Goal: Task Accomplishment & Management: Manage account settings

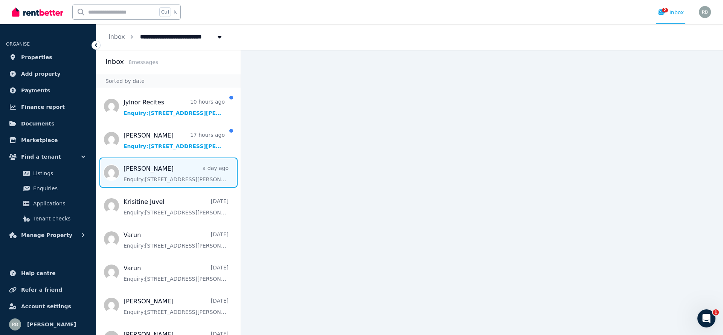
click at [146, 168] on span "Message list" at bounding box center [168, 172] width 144 height 30
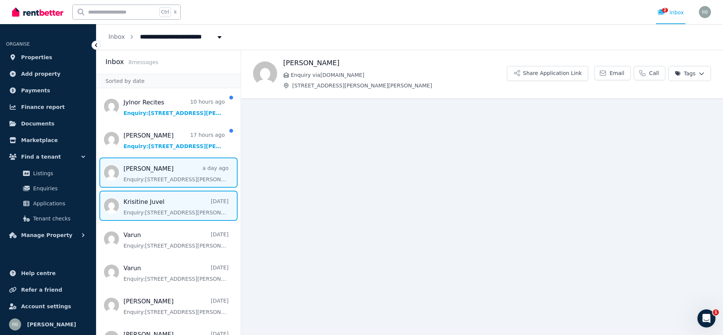
click at [152, 200] on span "Message list" at bounding box center [168, 206] width 144 height 30
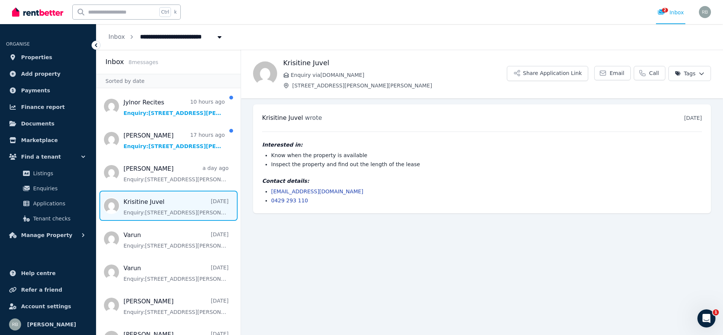
click at [360, 179] on h4 "Contact details:" at bounding box center [482, 181] width 440 height 8
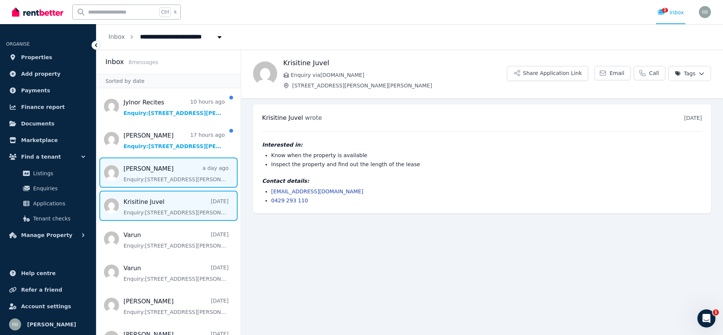
click at [186, 165] on span "Message list" at bounding box center [168, 172] width 144 height 30
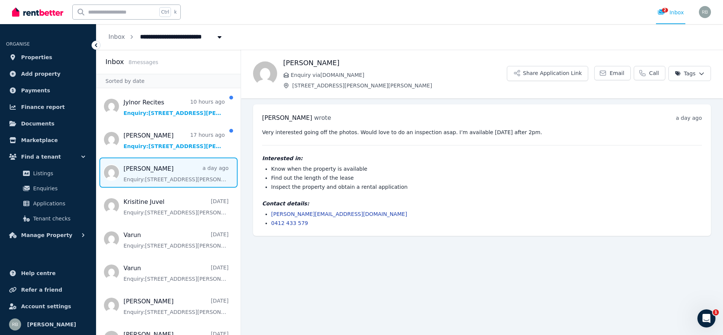
click at [147, 157] on span "Message list" at bounding box center [168, 172] width 144 height 30
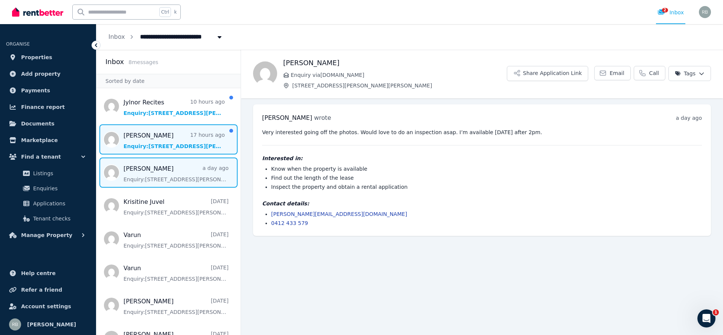
click at [171, 145] on span "Message list" at bounding box center [168, 139] width 144 height 30
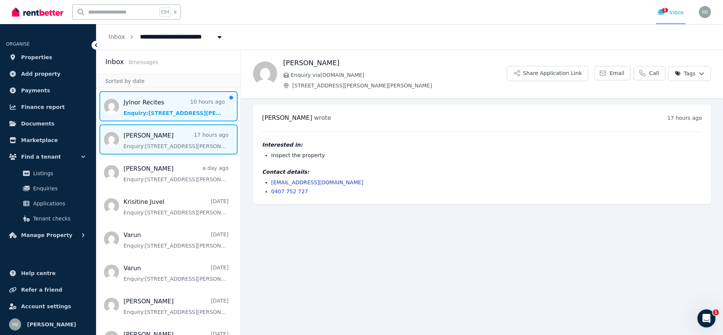
click at [207, 108] on span "Message list" at bounding box center [168, 106] width 144 height 30
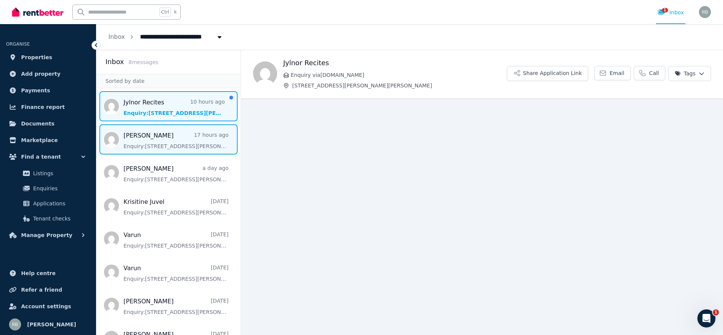
click at [208, 139] on span "Message list" at bounding box center [168, 139] width 144 height 30
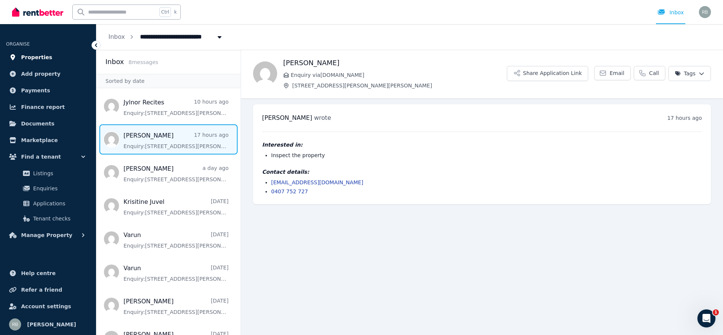
click at [50, 53] on link "Properties" at bounding box center [48, 57] width 84 height 15
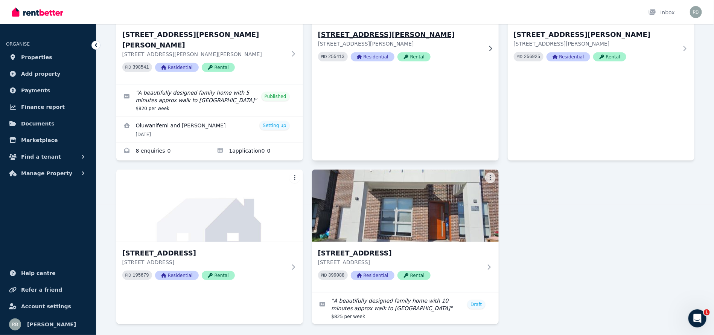
scroll to position [142, 0]
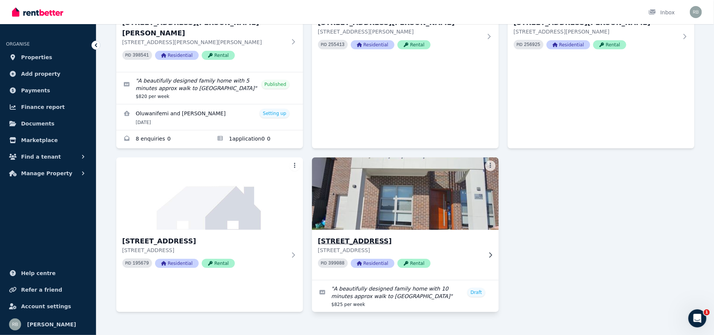
click at [488, 252] on icon at bounding box center [491, 255] width 8 height 6
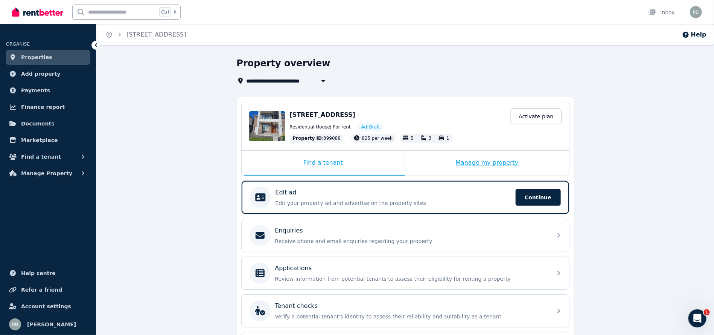
click at [514, 162] on div "Manage my property" at bounding box center [488, 163] width 164 height 25
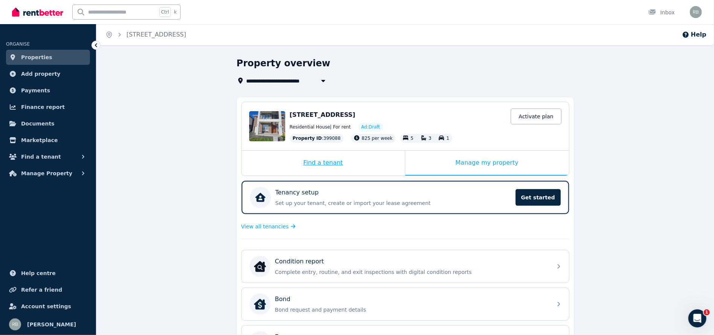
click at [350, 158] on div "Find a tenant" at bounding box center [323, 163] width 163 height 25
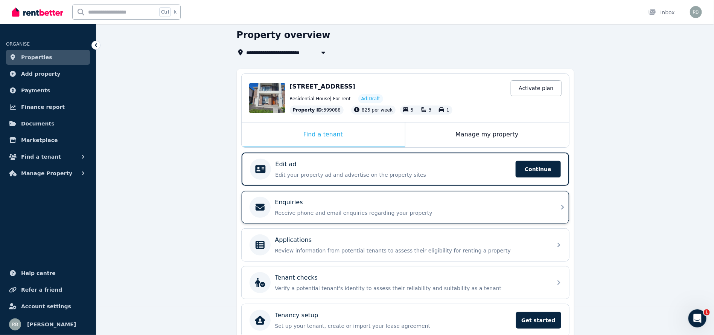
scroll to position [4, 0]
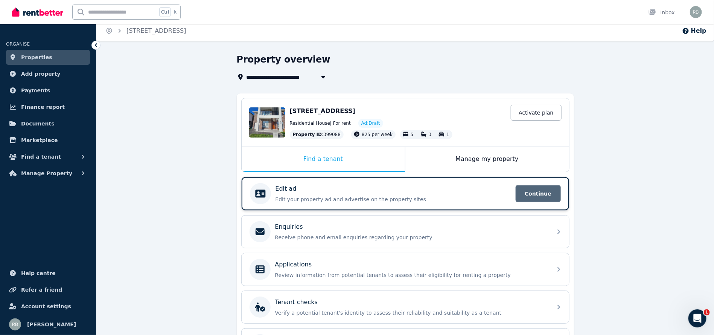
click at [543, 190] on span "Continue" at bounding box center [538, 193] width 45 height 17
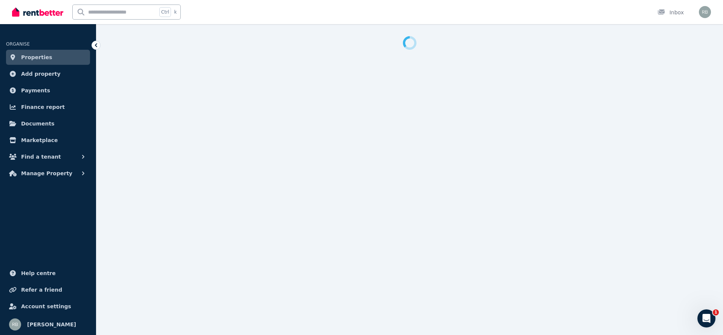
select select "***"
select select "**********"
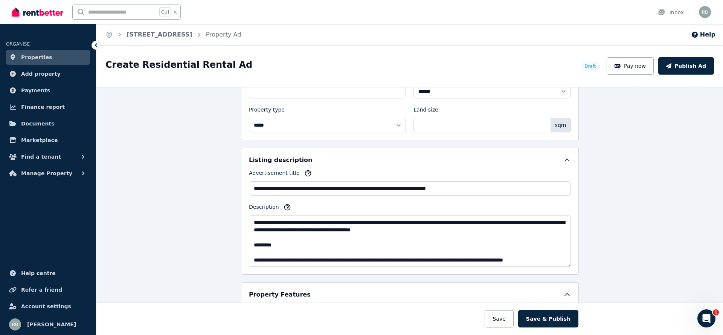
scroll to position [395, 0]
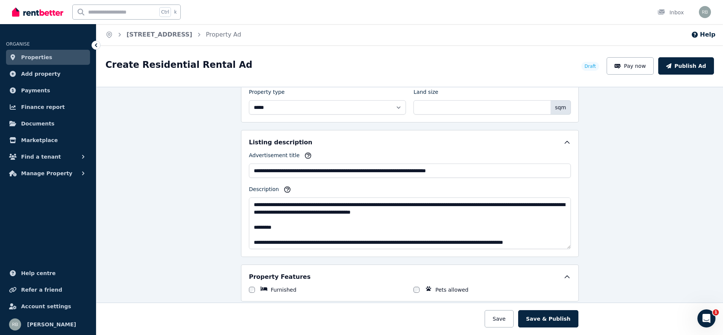
click at [95, 198] on ul "ORGANISE Properties Add property Payments Finance report Documents Marketplace …" at bounding box center [48, 183] width 96 height 303
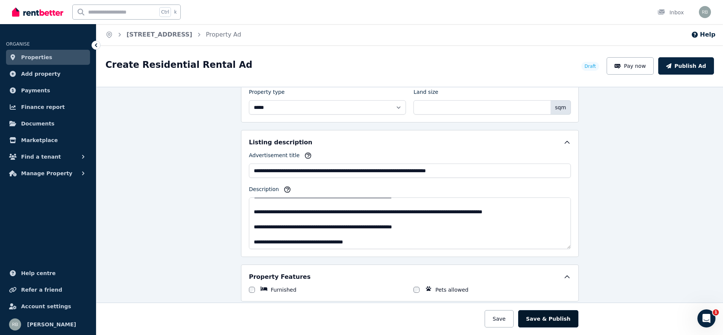
click at [545, 319] on button "Save & Publish" at bounding box center [548, 318] width 60 height 17
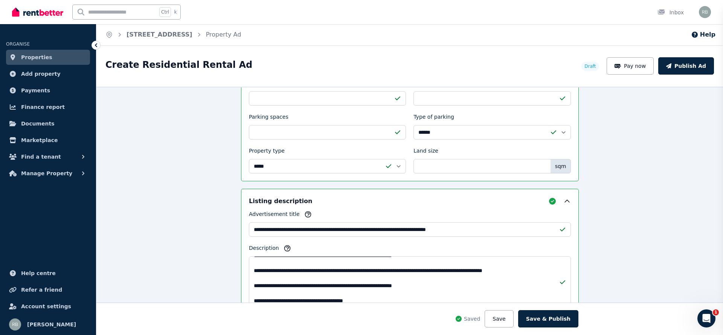
scroll to position [454, 0]
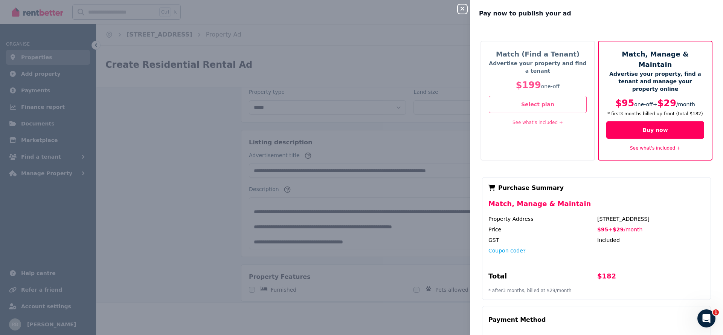
click at [569, 132] on div "Match (Find a Tenant) Advertise your property and find a tenant $199 one-off Se…" at bounding box center [538, 101] width 114 height 120
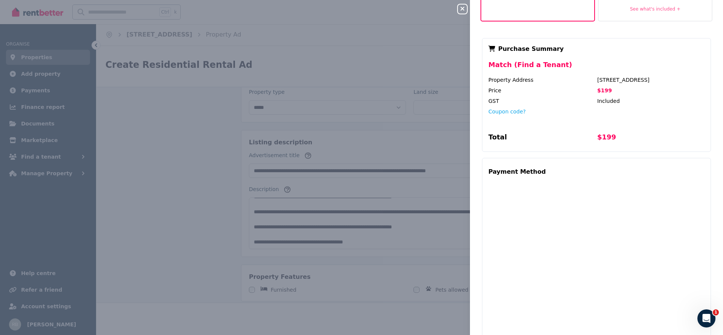
scroll to position [179, 0]
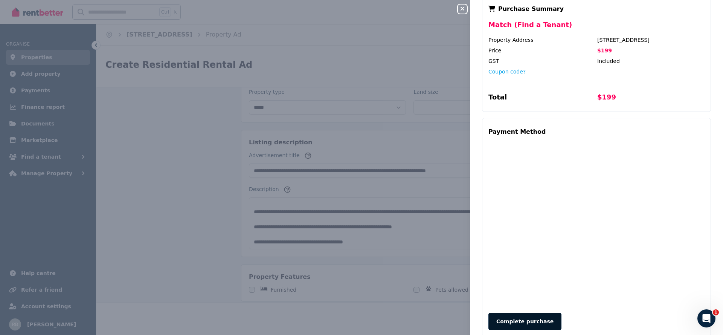
click at [514, 313] on button "Complete purchase" at bounding box center [524, 321] width 73 height 17
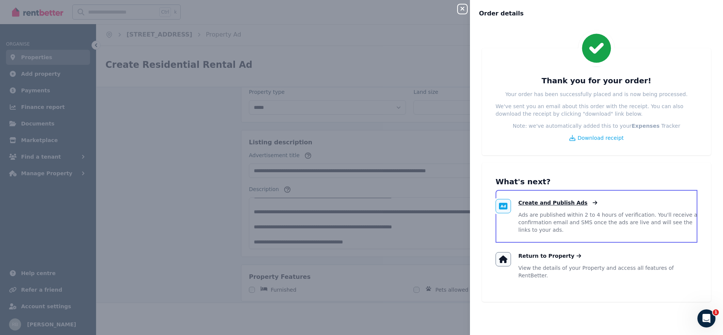
click at [563, 203] on span "Create and Publish Ads" at bounding box center [553, 203] width 69 height 8
click at [572, 137] on icon at bounding box center [572, 138] width 6 height 6
click at [111, 160] on div "Close panel Order details Thank you for your order! Your order has been success…" at bounding box center [361, 167] width 723 height 335
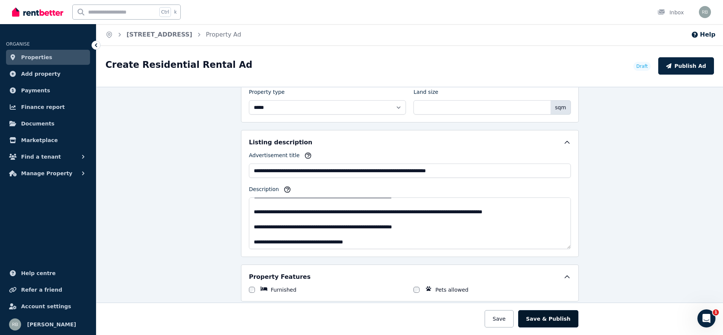
click at [557, 320] on button "Save & Publish" at bounding box center [548, 318] width 60 height 17
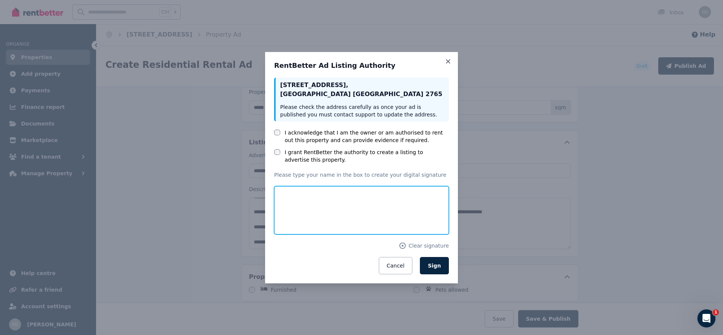
click at [301, 208] on input "text" at bounding box center [361, 210] width 175 height 48
click at [382, 200] on input "**********" at bounding box center [361, 210] width 175 height 48
type input "**********"
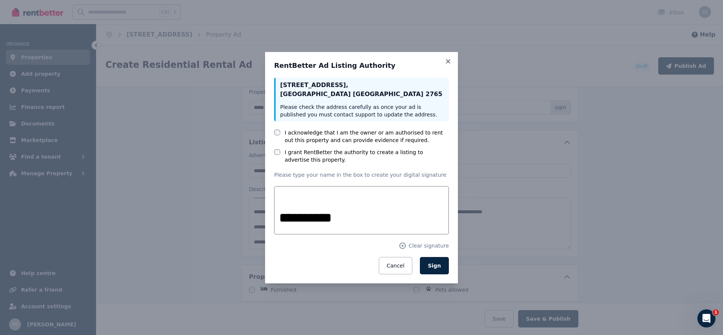
click at [294, 259] on div "Cancel Sign" at bounding box center [361, 265] width 175 height 17
click at [439, 269] on button "Sign" at bounding box center [434, 265] width 29 height 17
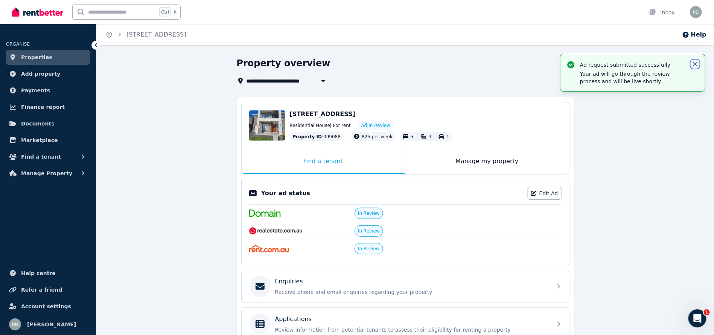
click at [697, 67] on icon "button" at bounding box center [696, 64] width 8 height 8
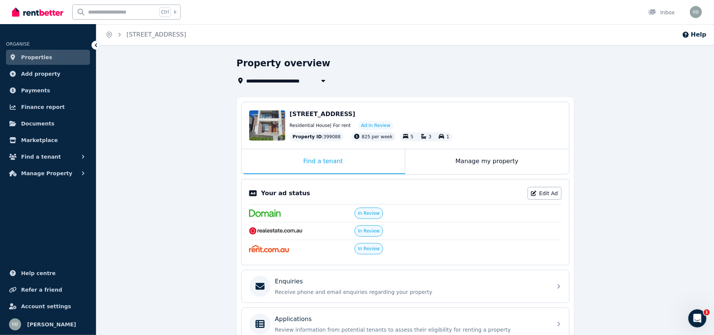
click at [618, 159] on div "**********" at bounding box center [405, 253] width 618 height 392
click at [312, 110] on span "136 Parkway Dr, Marsden Park NSW 2765" at bounding box center [323, 113] width 66 height 7
click at [271, 124] on div "Edit" at bounding box center [267, 125] width 36 height 30
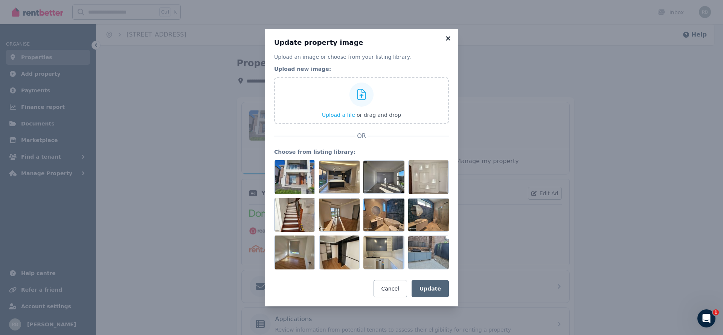
click at [448, 36] on icon at bounding box center [448, 38] width 8 height 7
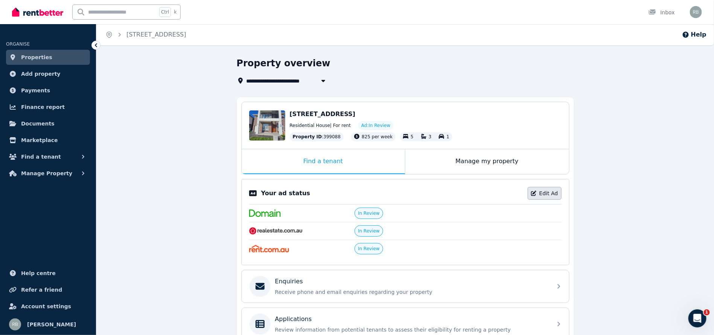
click at [545, 191] on link "Edit Ad" at bounding box center [545, 193] width 34 height 13
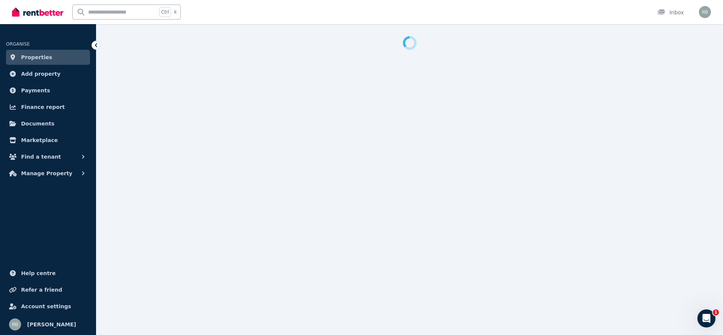
select select "***"
select select "**********"
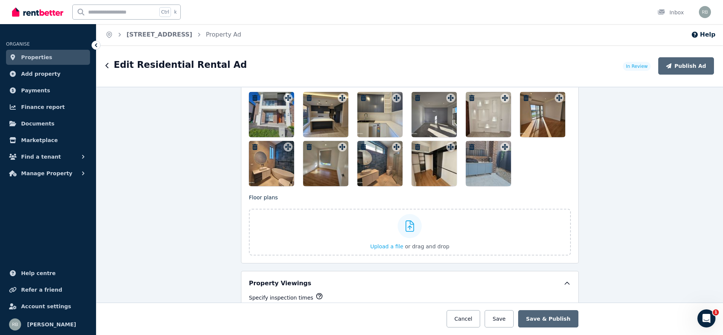
scroll to position [960, 0]
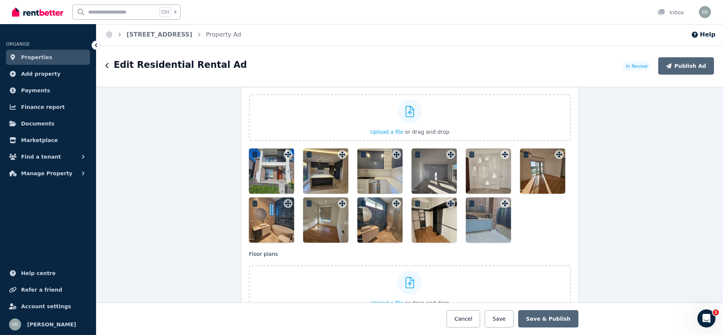
click at [269, 159] on div at bounding box center [271, 170] width 45 height 45
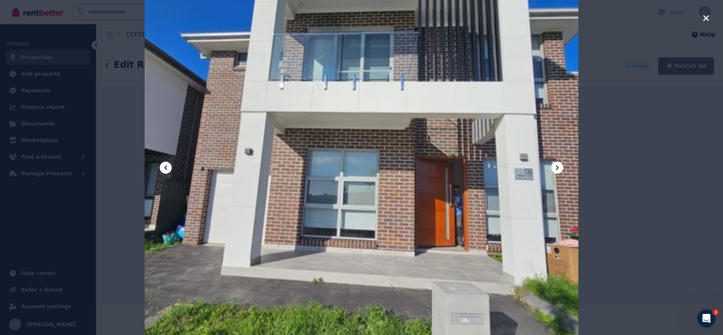
drag, startPoint x: 455, startPoint y: 149, endPoint x: 502, endPoint y: 169, distance: 50.8
click at [464, 281] on div at bounding box center [362, 167] width 434 height 578
click at [673, 89] on div at bounding box center [361, 167] width 723 height 335
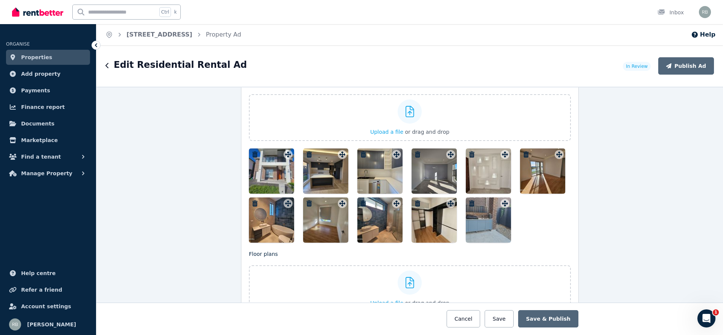
click at [276, 169] on div at bounding box center [271, 170] width 45 height 45
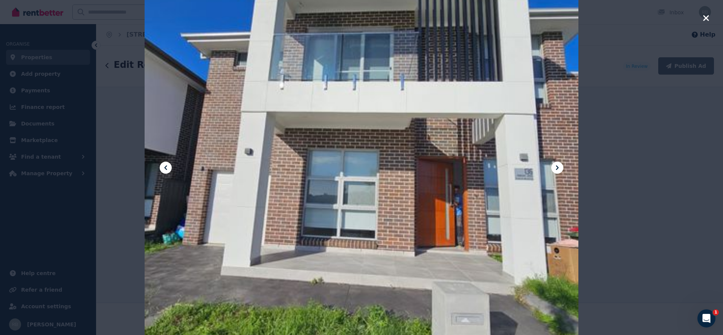
click at [643, 158] on div at bounding box center [361, 167] width 723 height 335
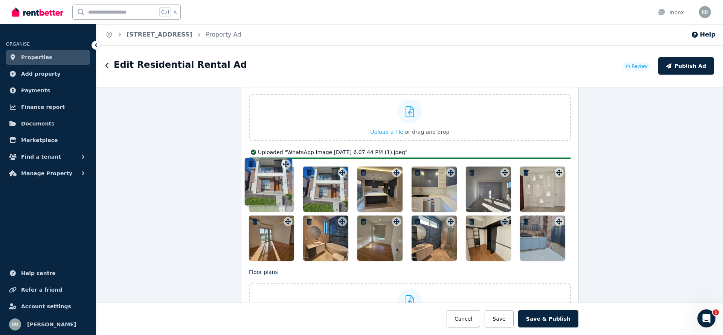
drag, startPoint x: 557, startPoint y: 217, endPoint x: 287, endPoint y: 159, distance: 276.4
click at [287, 159] on div "Photos Upload a file or drag and drop Uploaded " WhatsApp Image 2025-02-17 at 6…" at bounding box center [410, 170] width 322 height 182
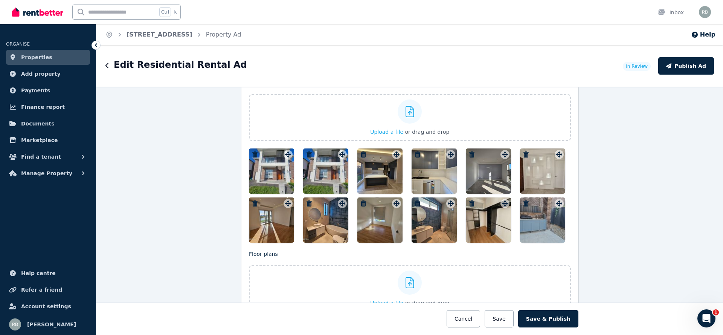
click at [307, 151] on icon "button" at bounding box center [309, 154] width 5 height 6
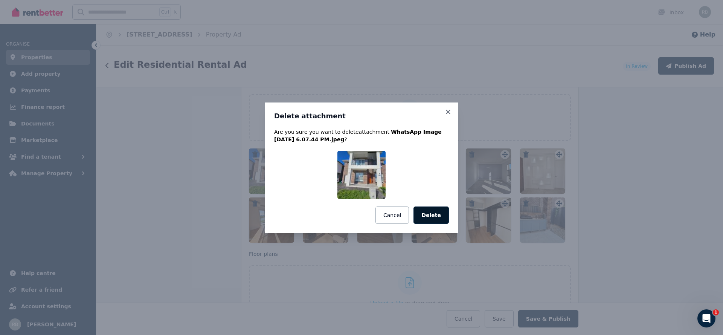
click at [435, 217] on button "Delete" at bounding box center [431, 214] width 35 height 17
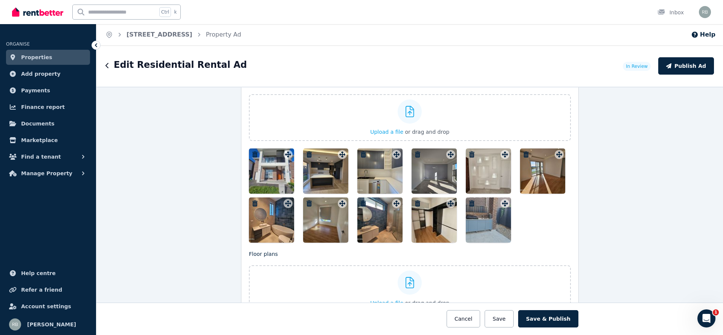
click at [252, 151] on icon "button" at bounding box center [254, 154] width 5 height 6
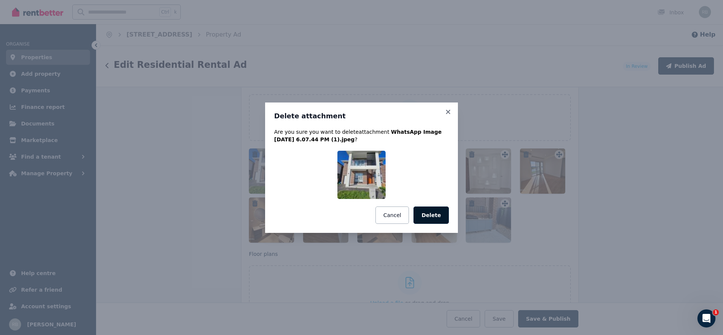
click at [435, 215] on button "Delete" at bounding box center [431, 214] width 35 height 17
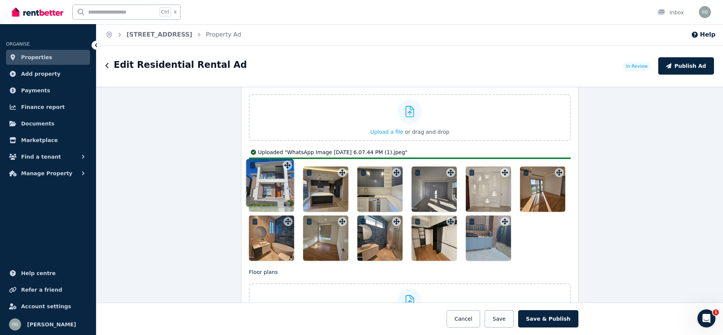
drag, startPoint x: 503, startPoint y: 219, endPoint x: 288, endPoint y: 162, distance: 221.9
click at [288, 162] on div "Photos Upload a file or drag and drop Uploaded " WhatsApp Image 2025-02-17 at 6…" at bounding box center [410, 170] width 322 height 182
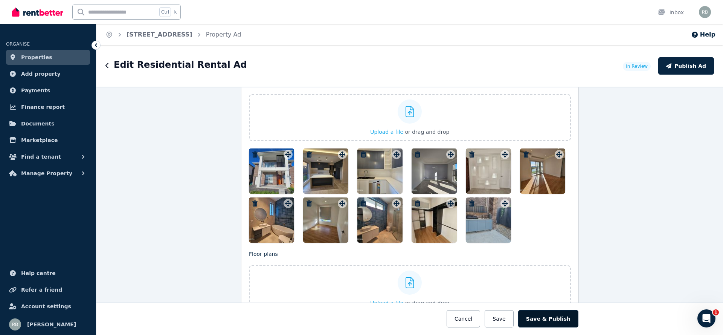
click at [567, 321] on button "Save & Publish" at bounding box center [548, 318] width 60 height 17
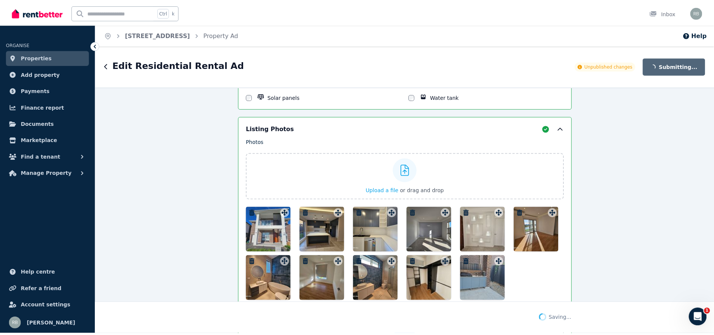
scroll to position [1019, 0]
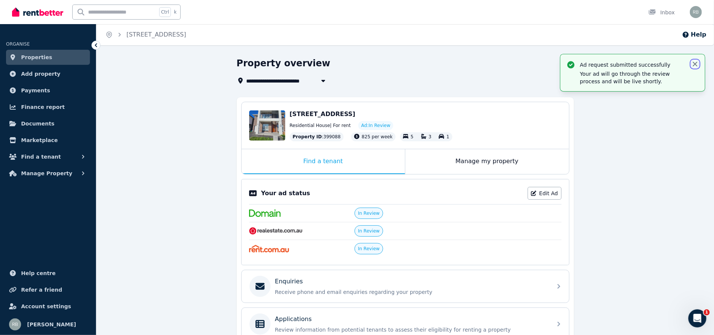
click at [694, 64] on icon "button" at bounding box center [696, 64] width 8 height 8
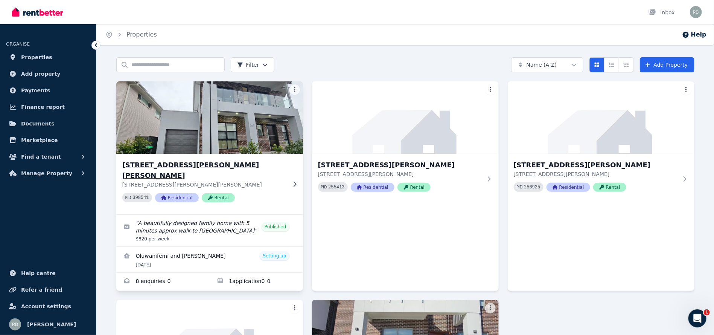
click at [287, 121] on img at bounding box center [209, 117] width 196 height 76
